Goal: Task Accomplishment & Management: Use online tool/utility

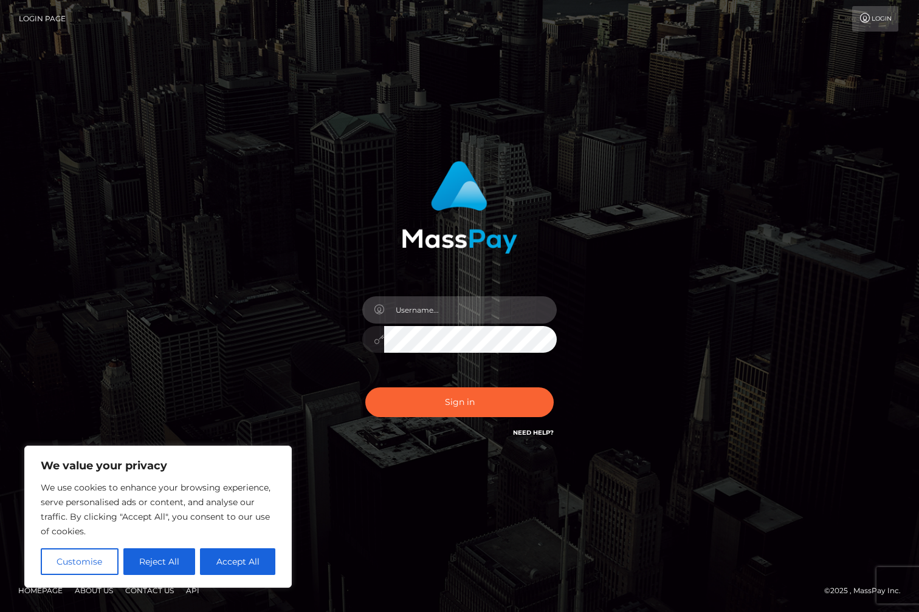
click at [417, 307] on input "text" at bounding box center [470, 310] width 173 height 27
type input "jackson.whop"
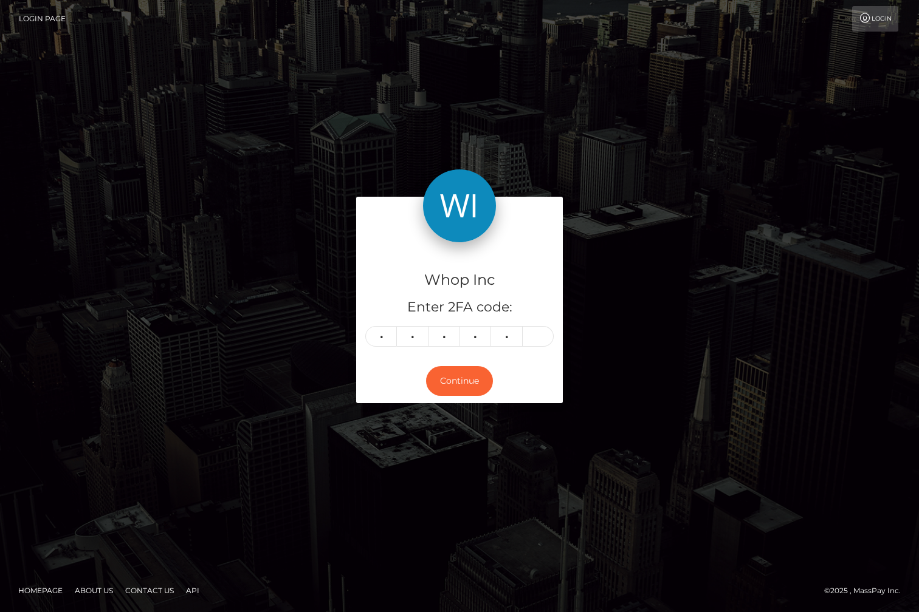
type input "9"
click at [466, 389] on button "Continue" at bounding box center [459, 381] width 67 height 30
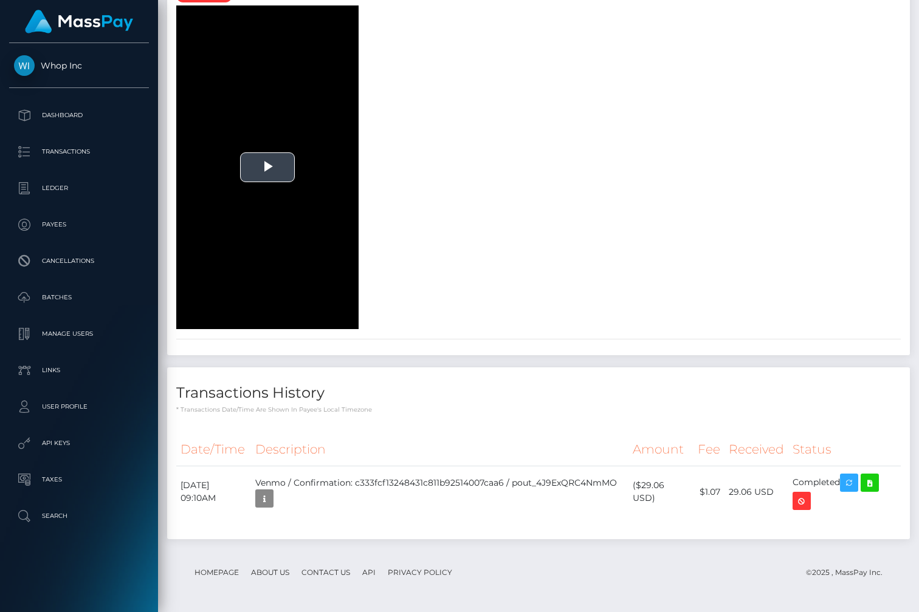
scroll to position [2251, 0]
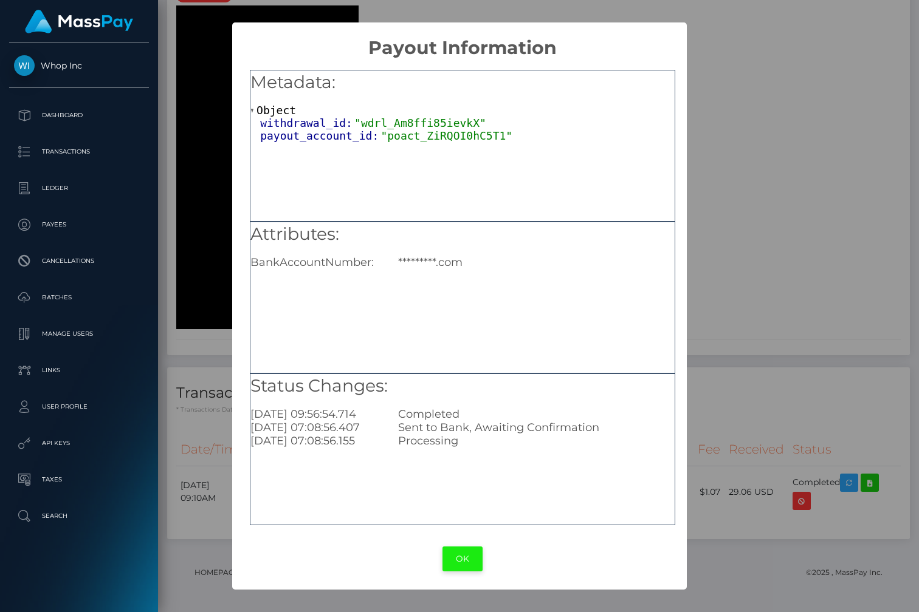
click at [468, 563] on button "OK" at bounding box center [462, 559] width 40 height 25
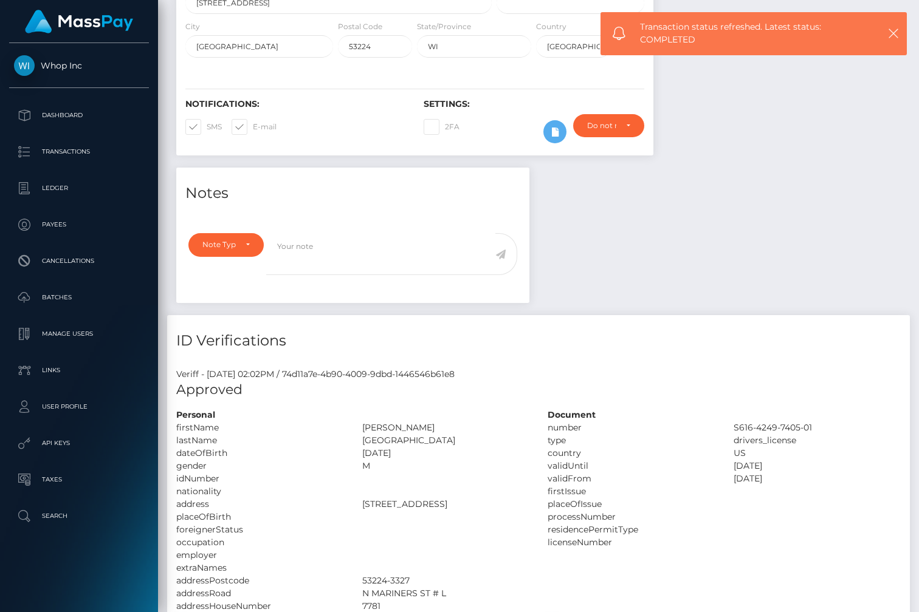
scroll to position [0, 0]
